Goal: Task Accomplishment & Management: Use online tool/utility

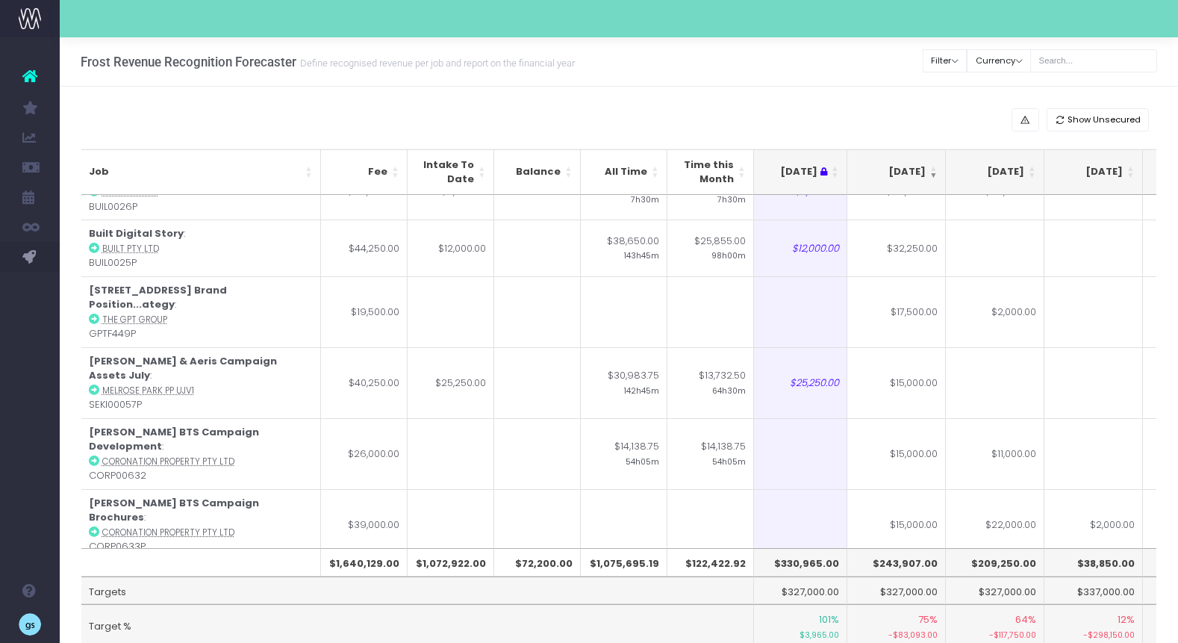
scroll to position [0, 203]
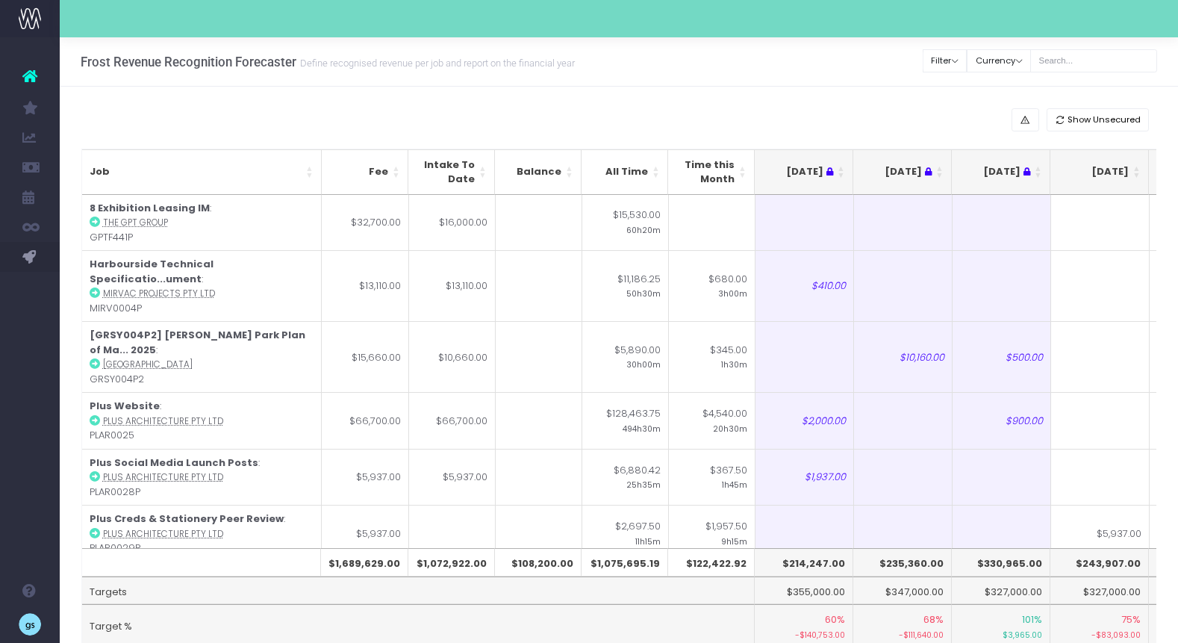
click at [1136, 167] on th "[DATE]" at bounding box center [1100, 172] width 99 height 46
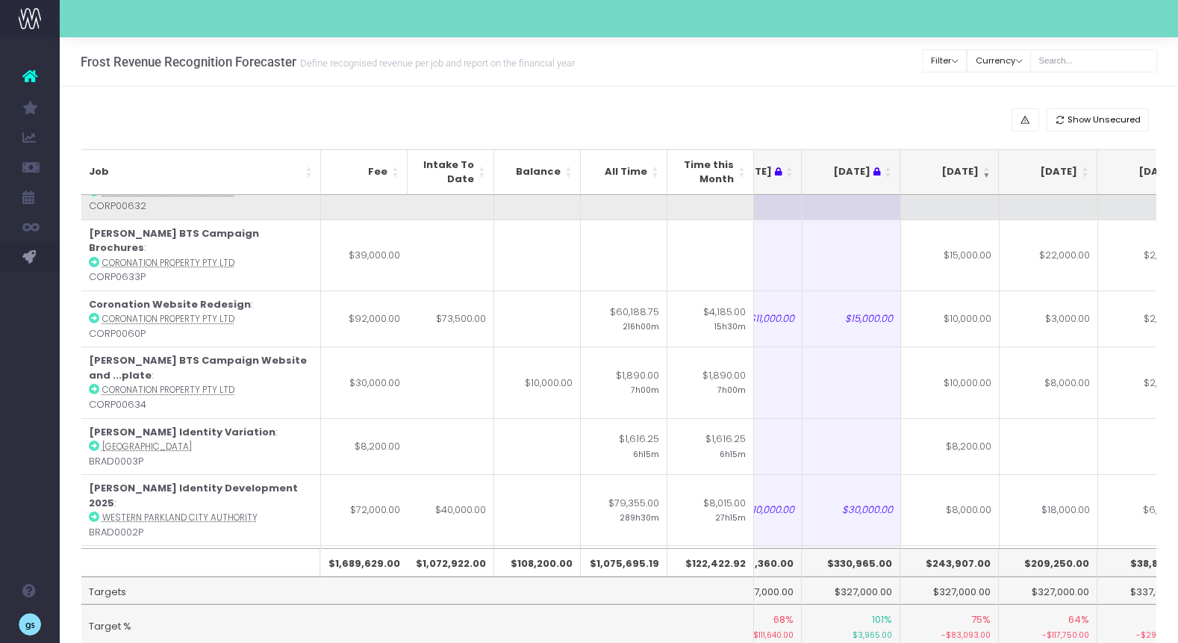
scroll to position [0, 151]
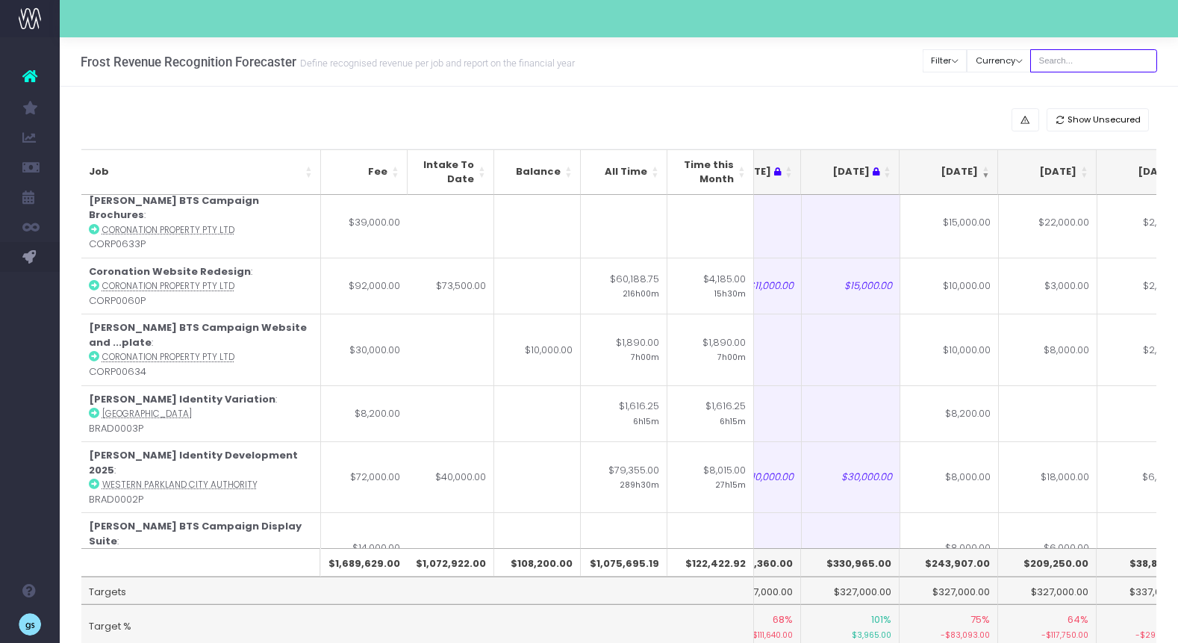
click at [1086, 60] on input "text" at bounding box center [1093, 60] width 127 height 23
type input "[US_STATE]"
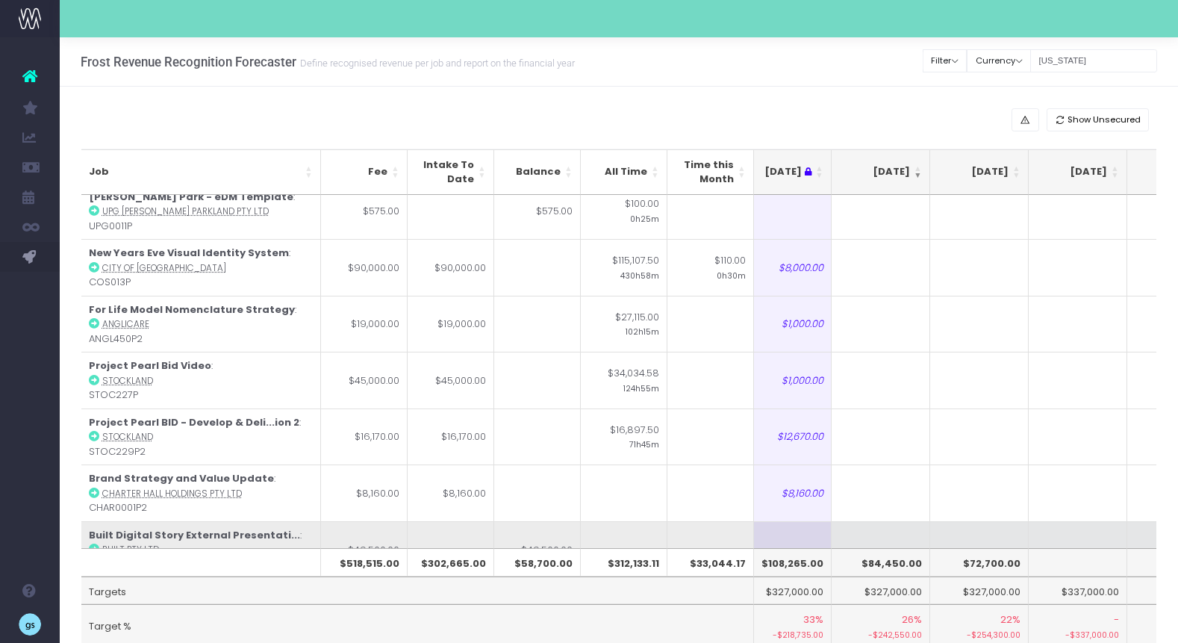
click at [892, 521] on td at bounding box center [881, 549] width 99 height 57
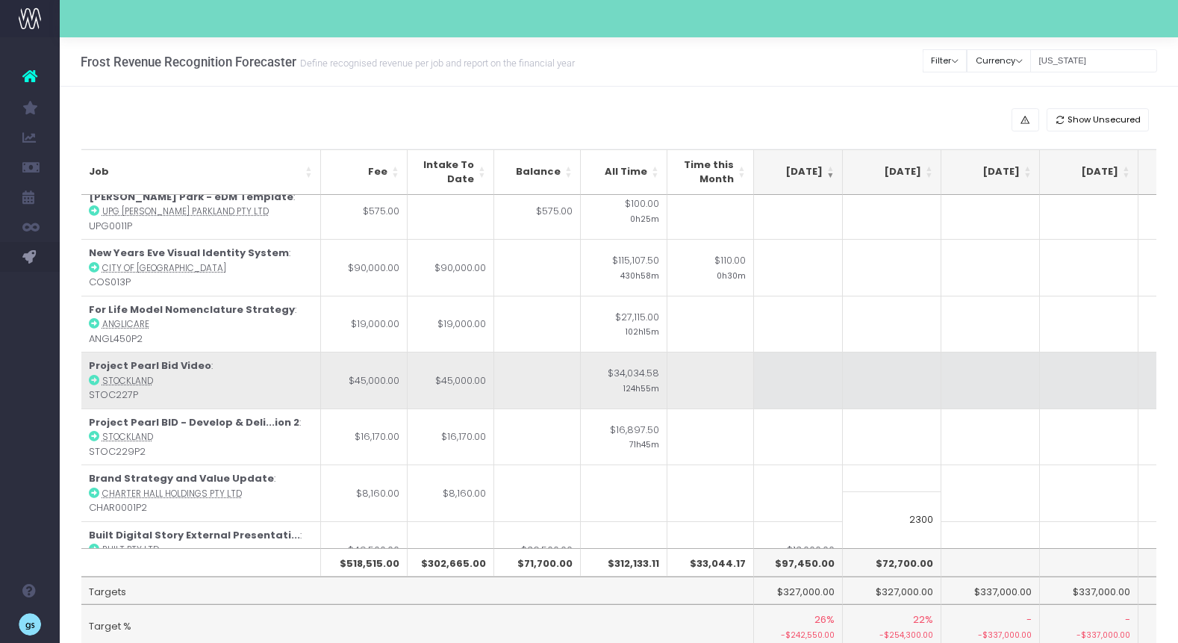
type input "23000"
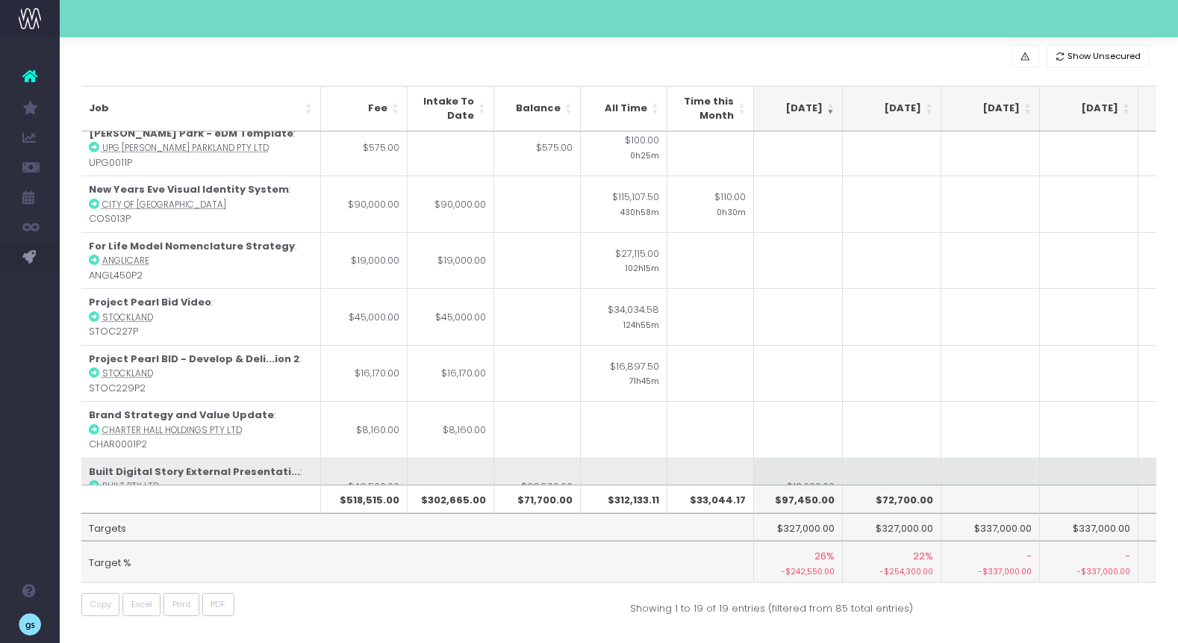
click at [911, 461] on td at bounding box center [892, 486] width 99 height 57
type input "23000"
